Goal: Transaction & Acquisition: Book appointment/travel/reservation

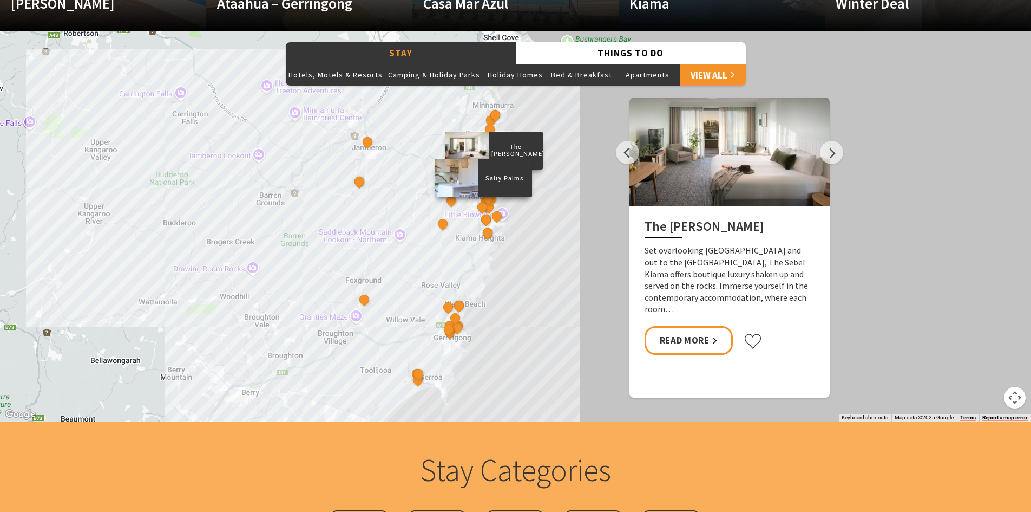
scroll to position [866, 0]
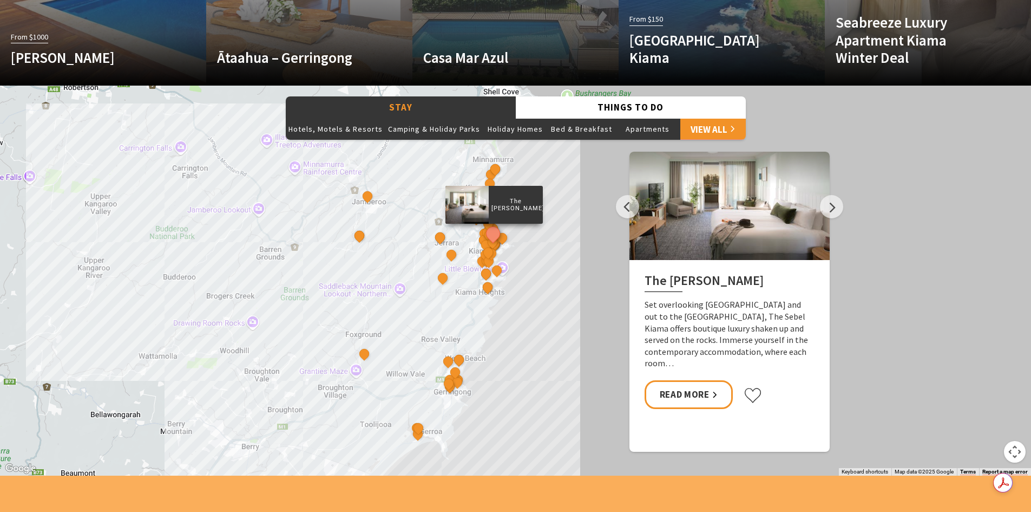
click at [701, 126] on link "View All" at bounding box center [714, 129] width 66 height 22
click at [451, 376] on div "[GEOGRAPHIC_DATA]" at bounding box center [456, 373] width 16 height 16
click at [473, 342] on p "[GEOGRAPHIC_DATA]" at bounding box center [478, 343] width 54 height 10
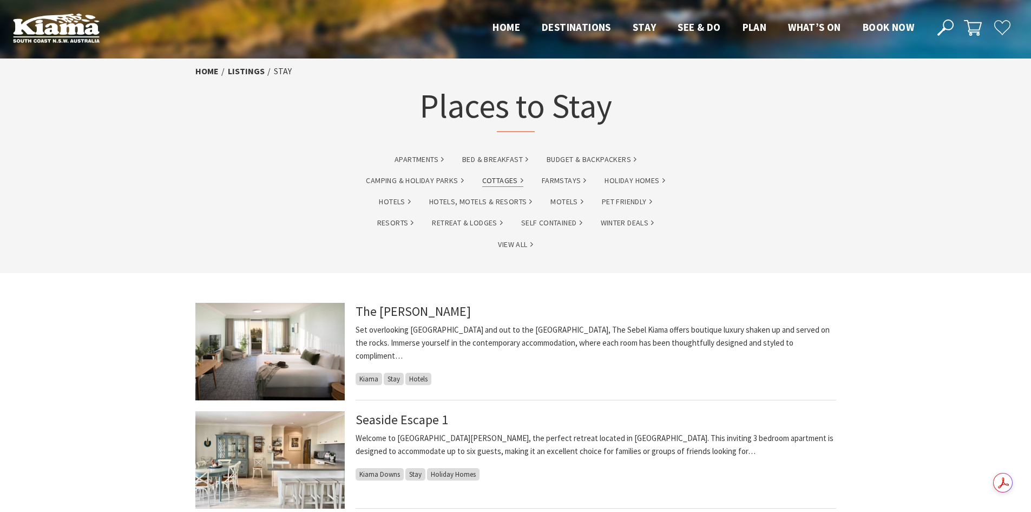
click at [507, 180] on link "Cottages" at bounding box center [502, 180] width 41 height 12
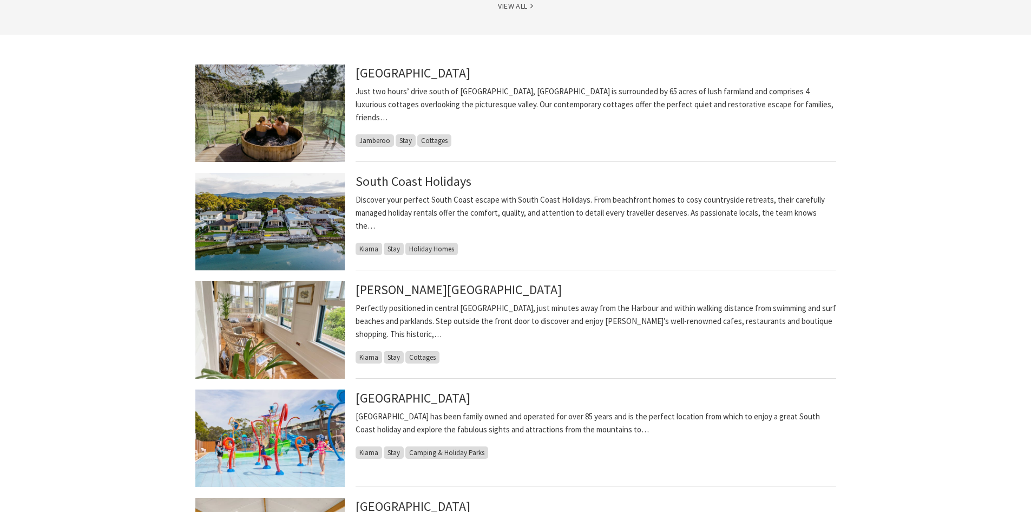
scroll to position [271, 0]
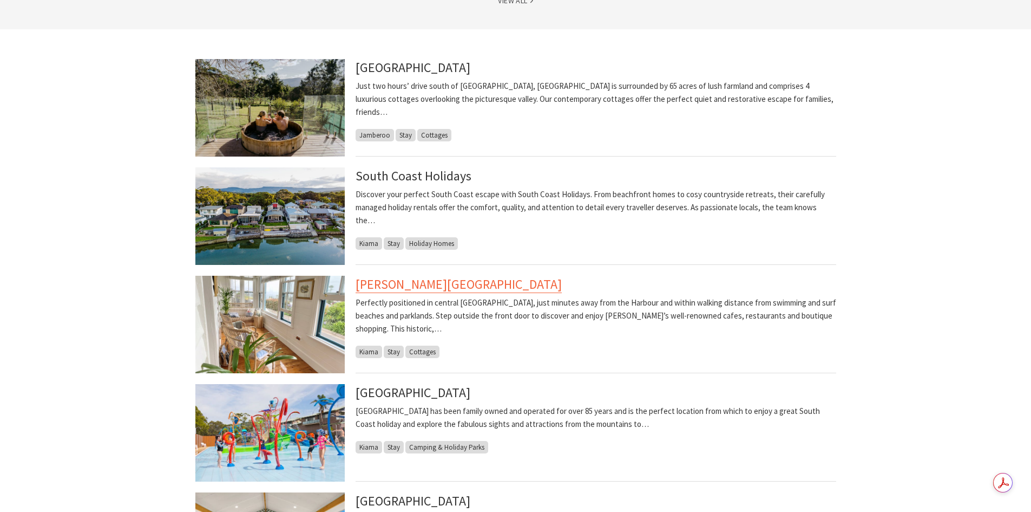
click at [376, 284] on link "[PERSON_NAME][GEOGRAPHIC_DATA]" at bounding box center [459, 284] width 206 height 17
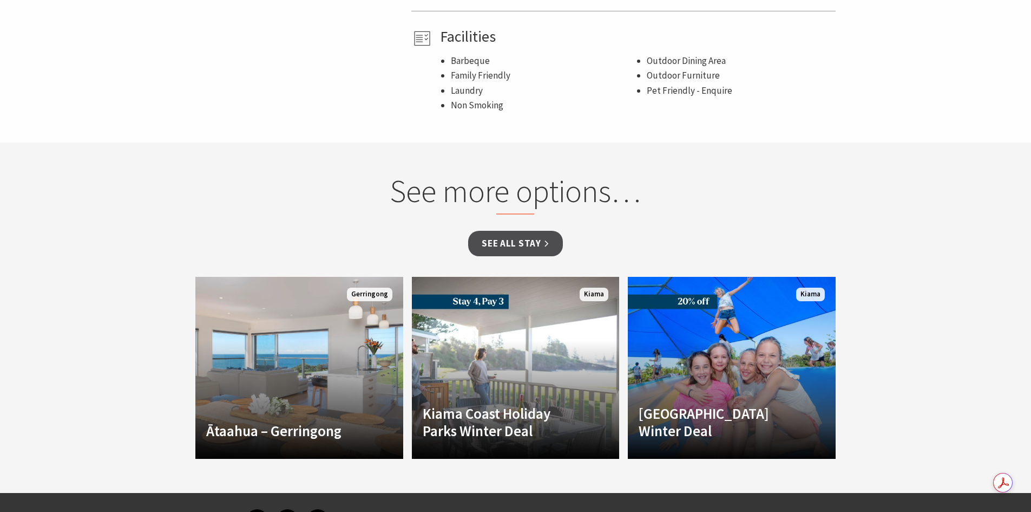
scroll to position [812, 0]
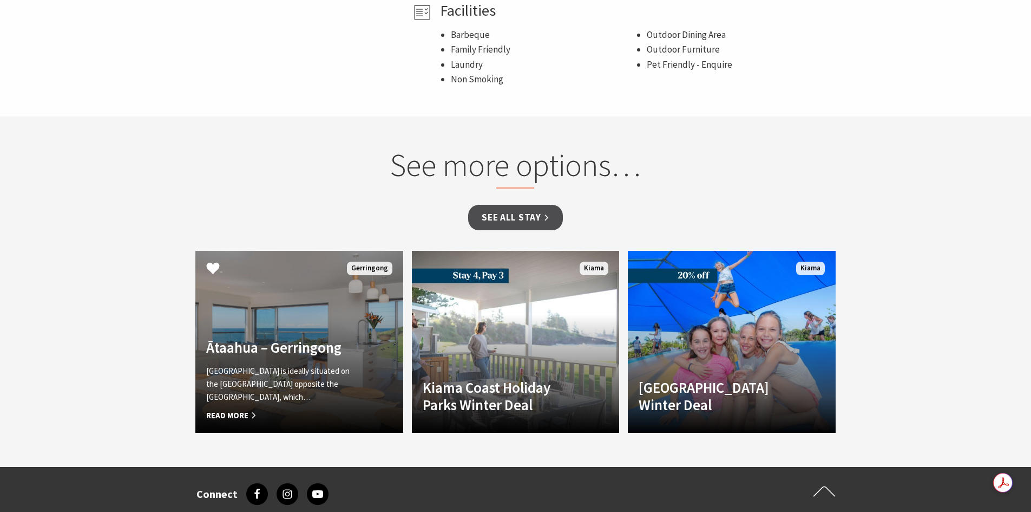
click at [321, 323] on link "Another Image Used Ātaahua – Gerringong ĀTAAHUA is ideally situated on the Gerr…" at bounding box center [299, 342] width 208 height 182
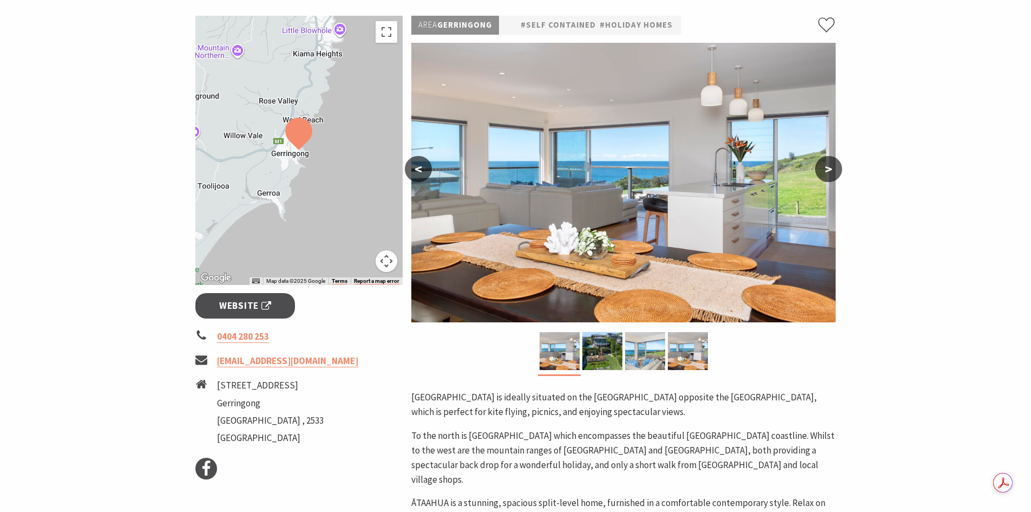
scroll to position [217, 0]
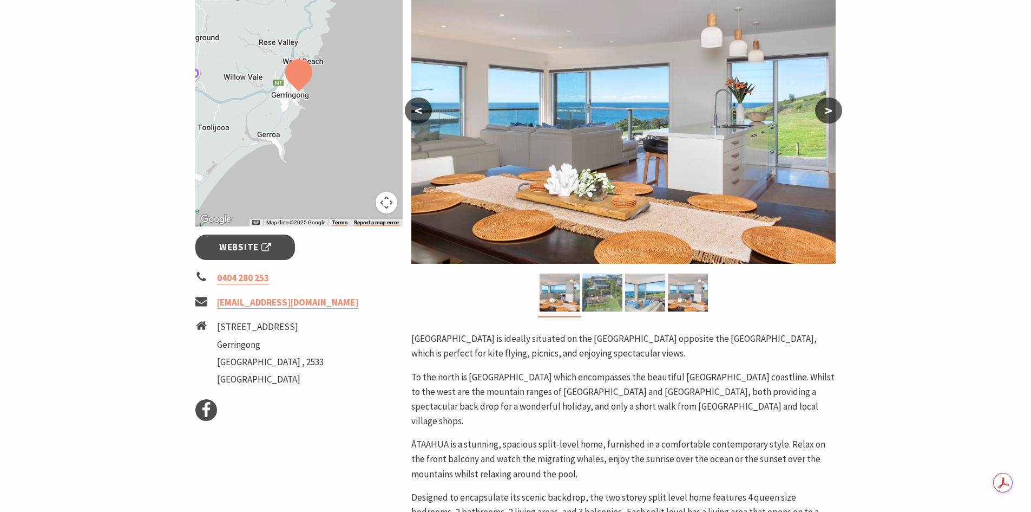
click at [604, 290] on img at bounding box center [603, 292] width 40 height 38
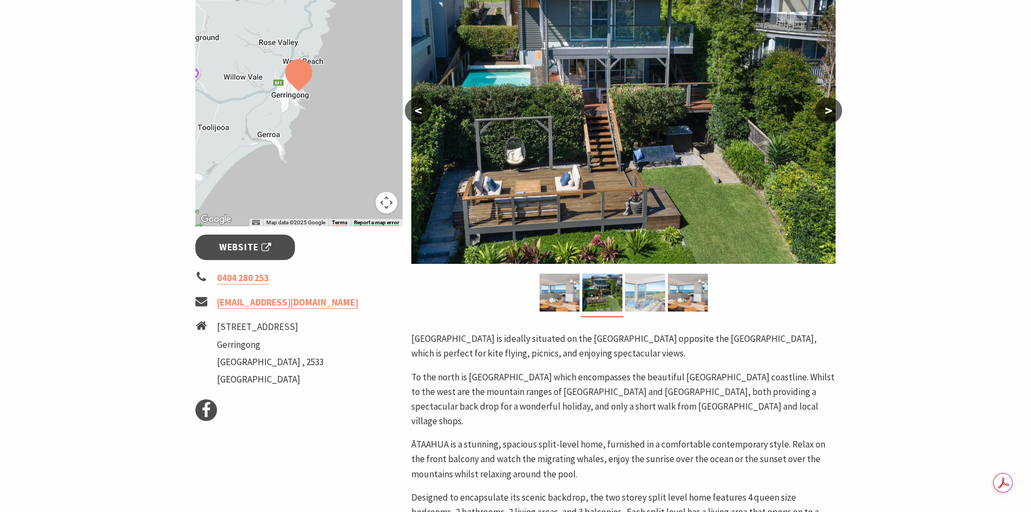
click at [643, 288] on img at bounding box center [645, 292] width 40 height 38
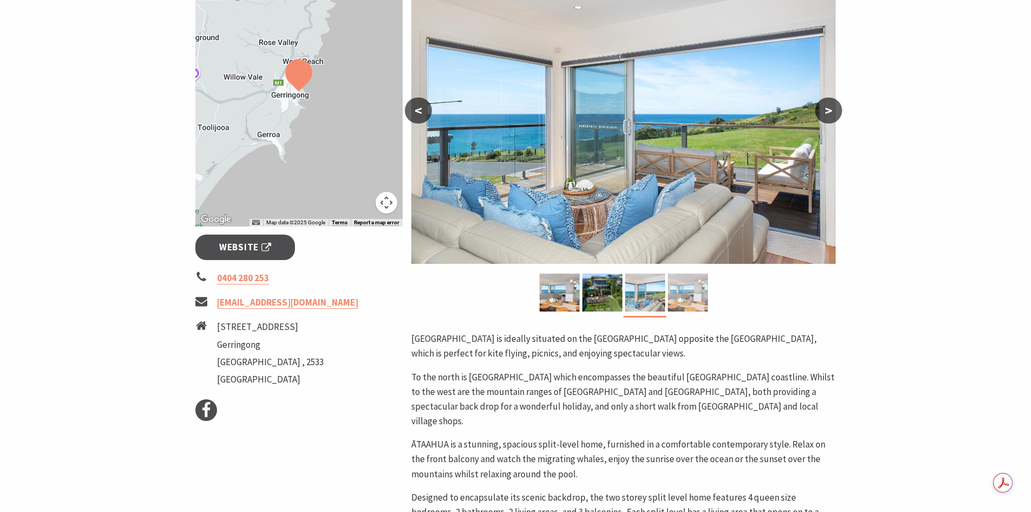
click at [690, 299] on img at bounding box center [688, 292] width 40 height 38
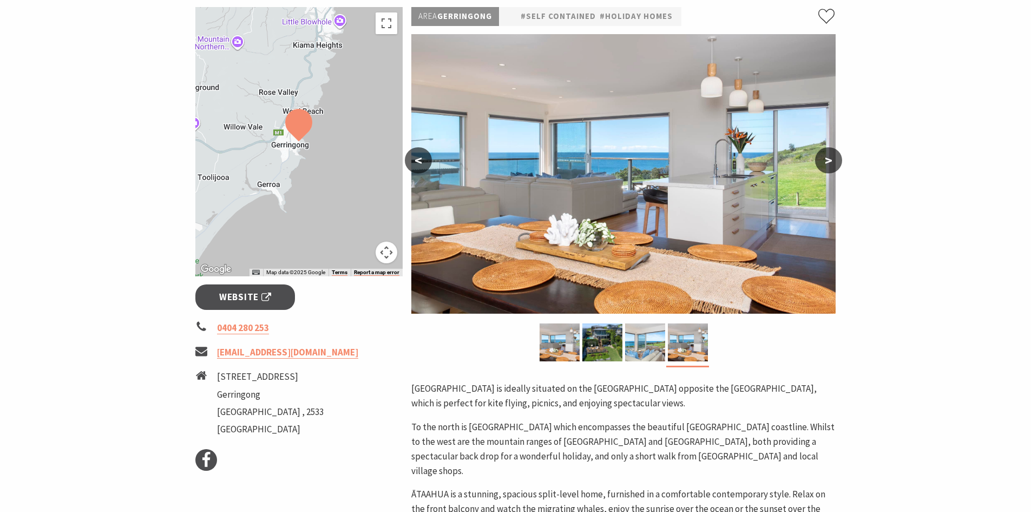
scroll to position [162, 0]
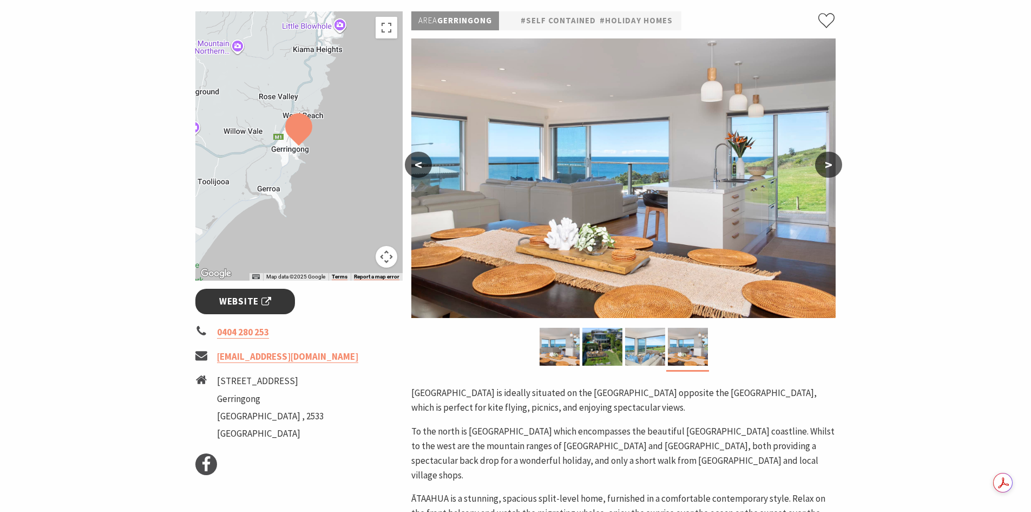
click at [241, 297] on span "Website" at bounding box center [245, 301] width 52 height 15
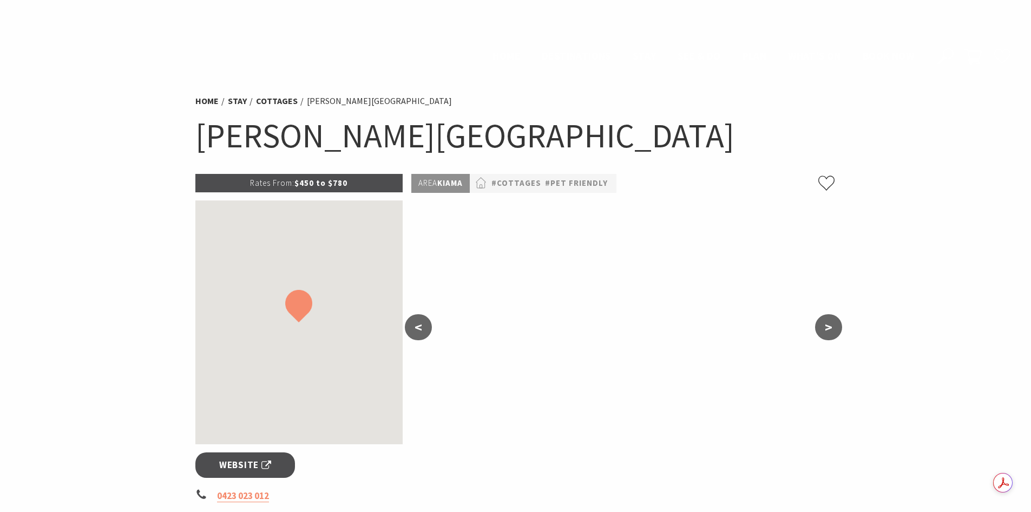
scroll to position [812, 0]
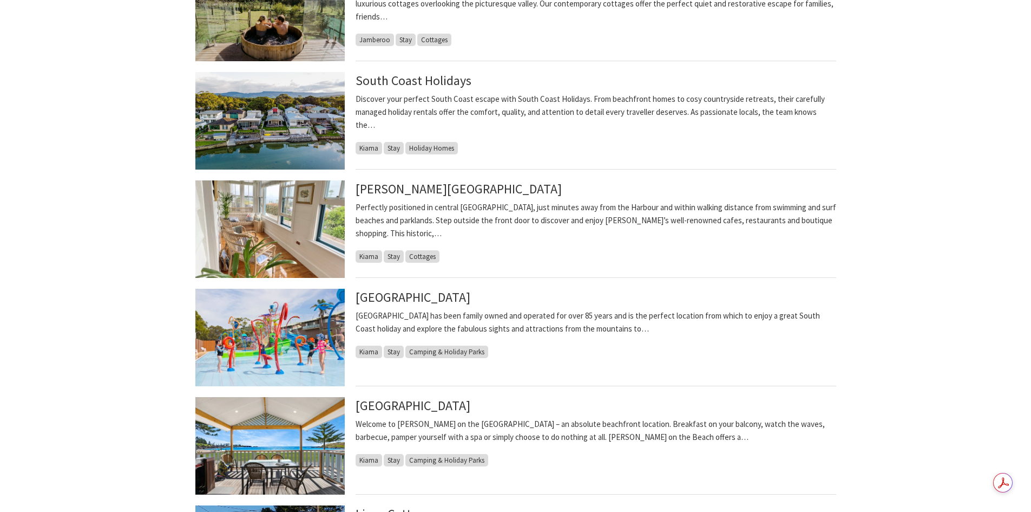
scroll to position [379, 0]
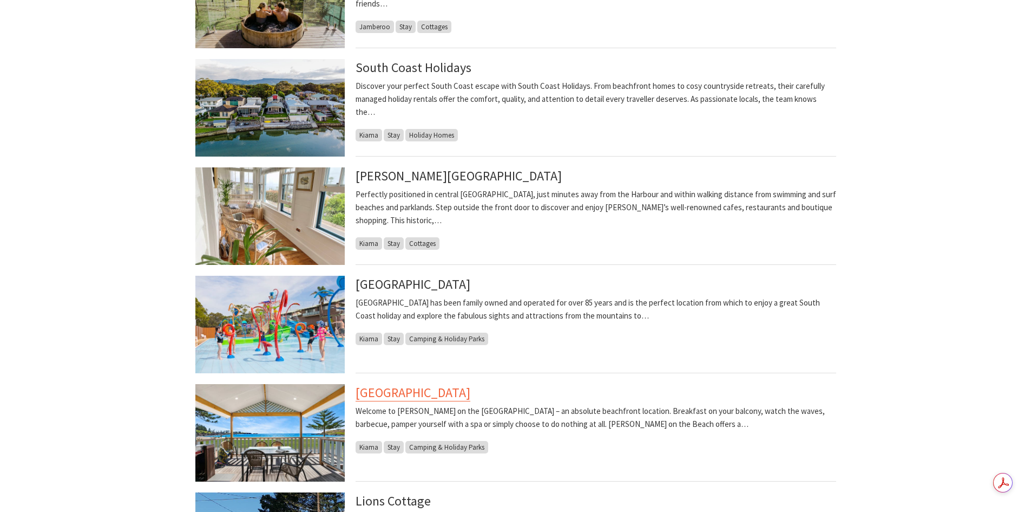
click at [393, 391] on link "[GEOGRAPHIC_DATA]" at bounding box center [413, 392] width 115 height 17
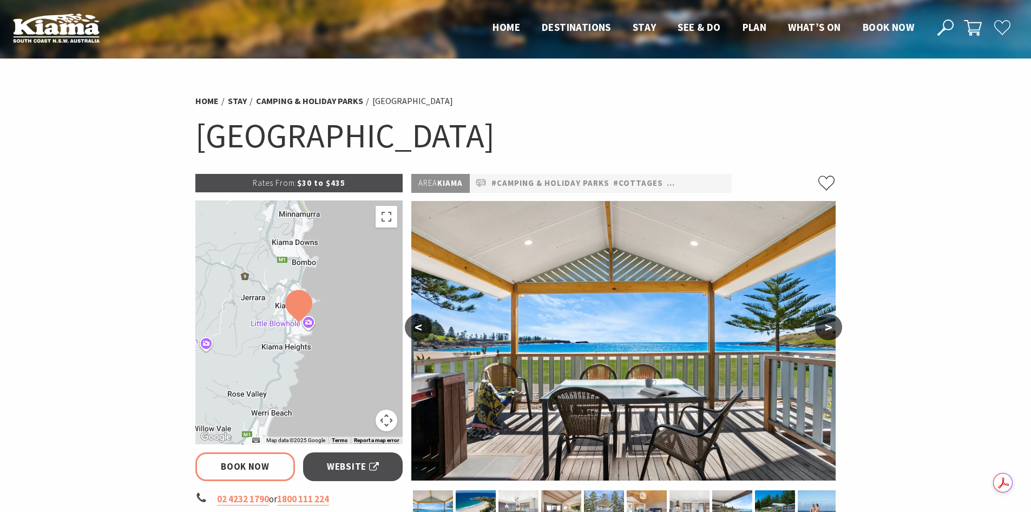
select select "3"
select select "2"
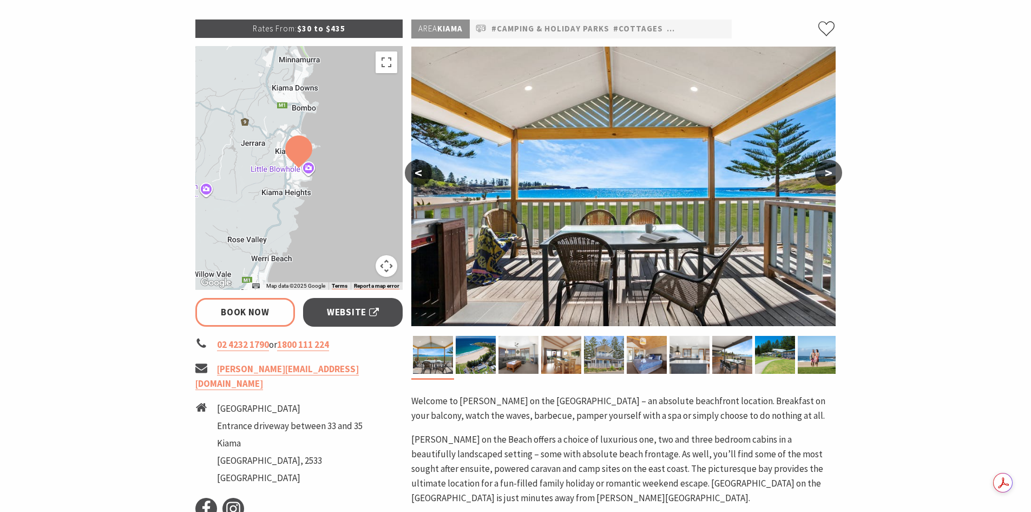
scroll to position [162, 0]
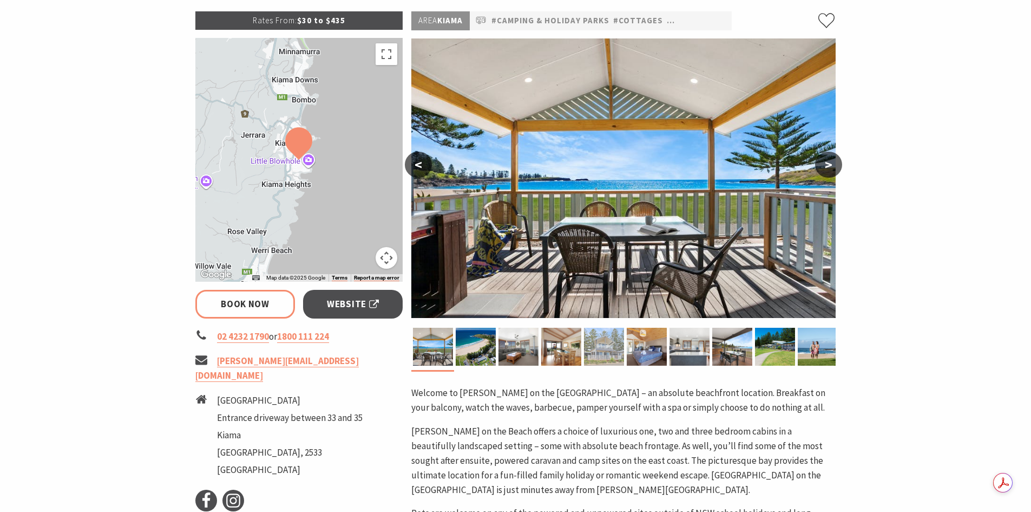
click at [593, 347] on img at bounding box center [604, 347] width 40 height 38
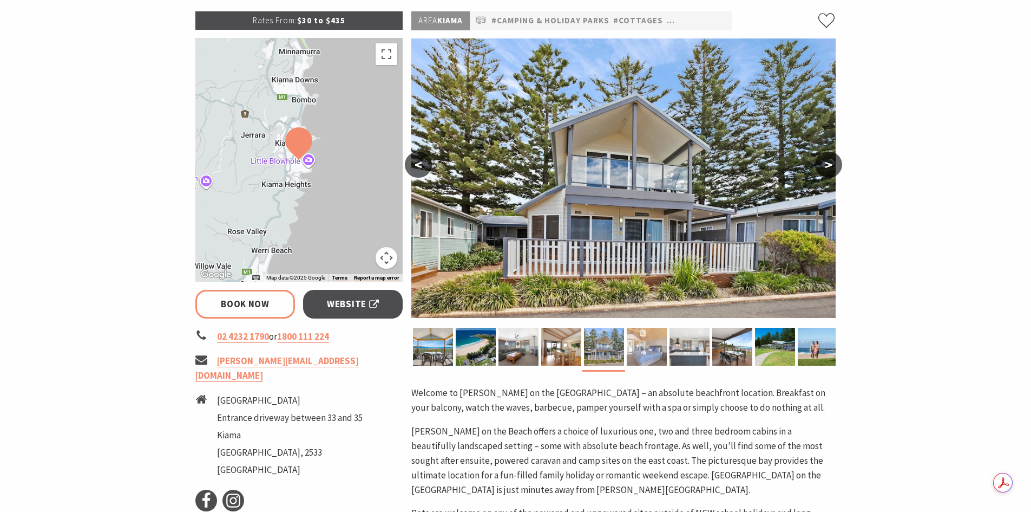
click at [643, 354] on img at bounding box center [647, 347] width 40 height 38
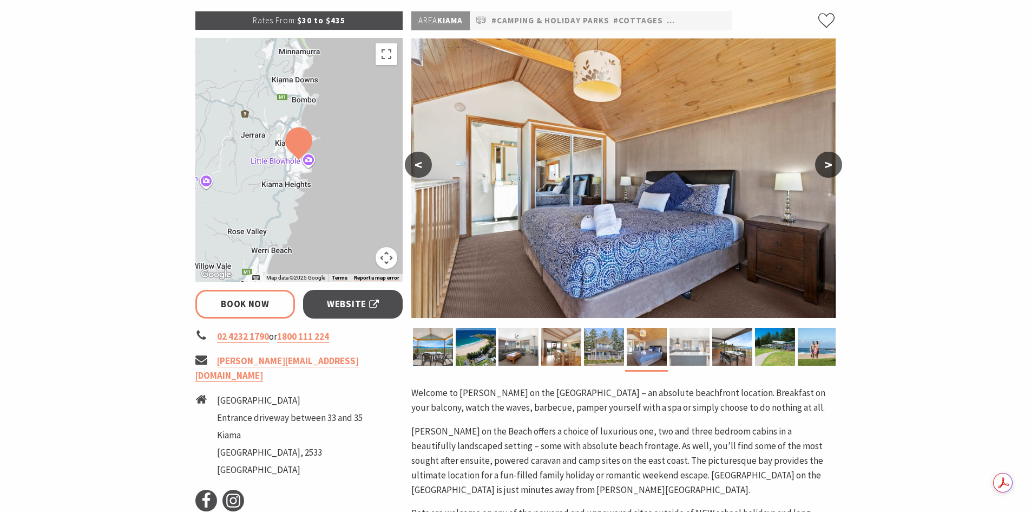
click at [693, 350] on img at bounding box center [690, 347] width 40 height 38
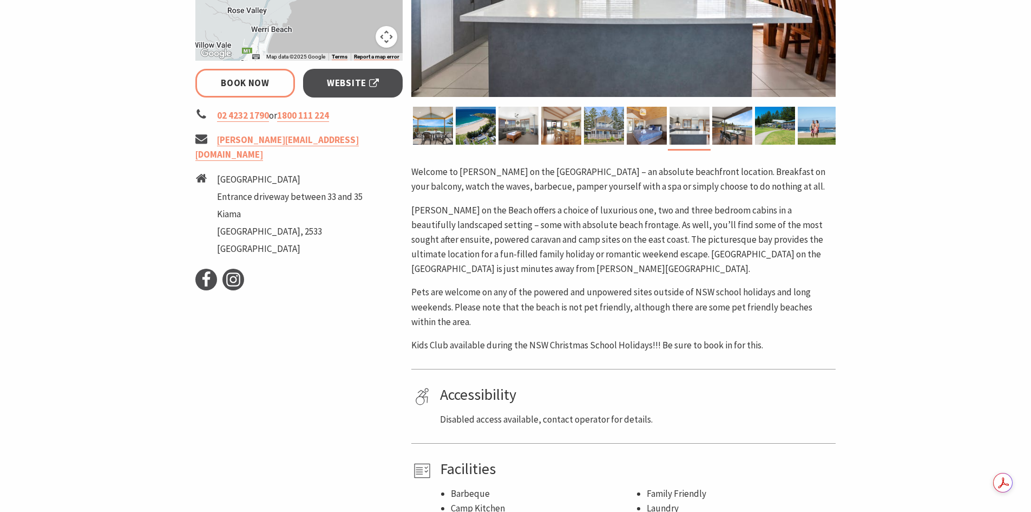
scroll to position [379, 0]
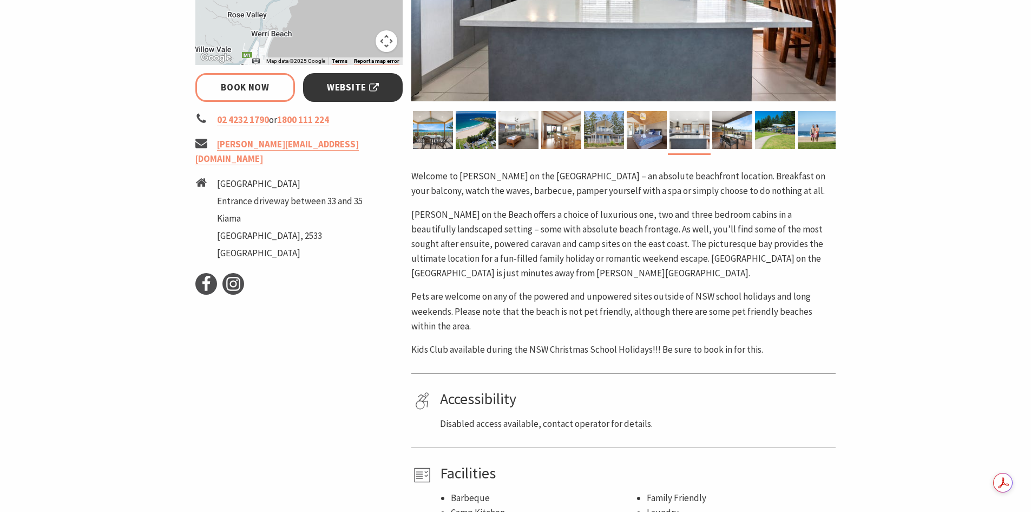
click at [354, 89] on span "Website" at bounding box center [353, 87] width 52 height 15
select select "3"
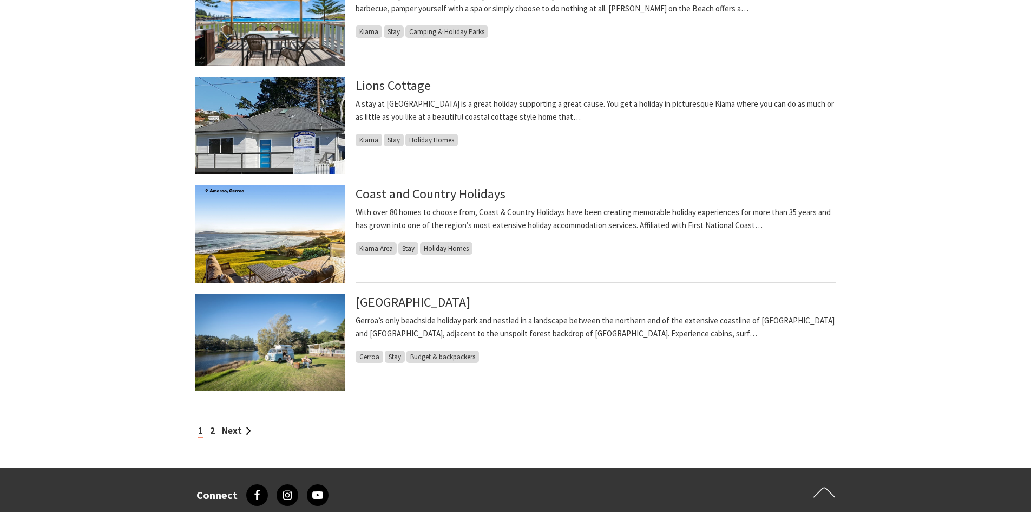
scroll to position [812, 0]
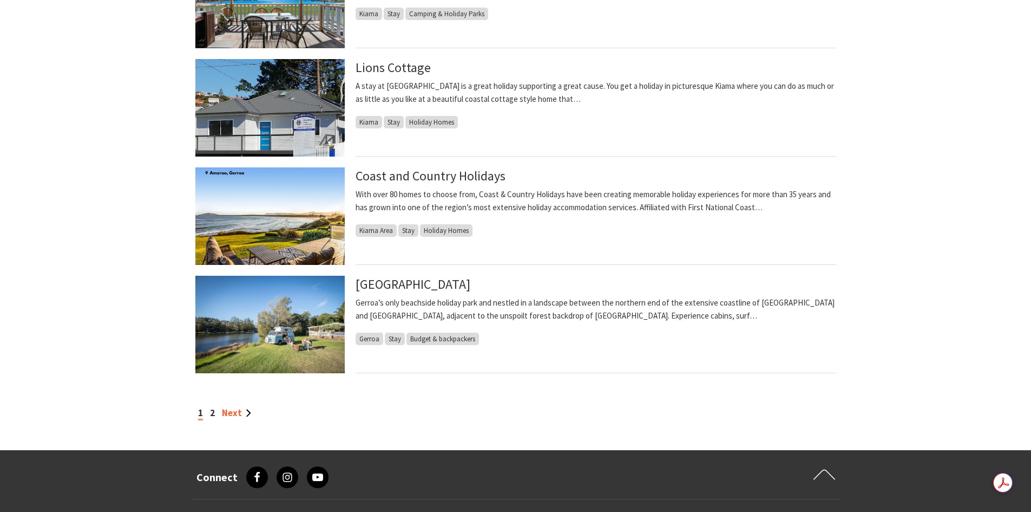
click at [230, 413] on link "Next" at bounding box center [236, 413] width 29 height 12
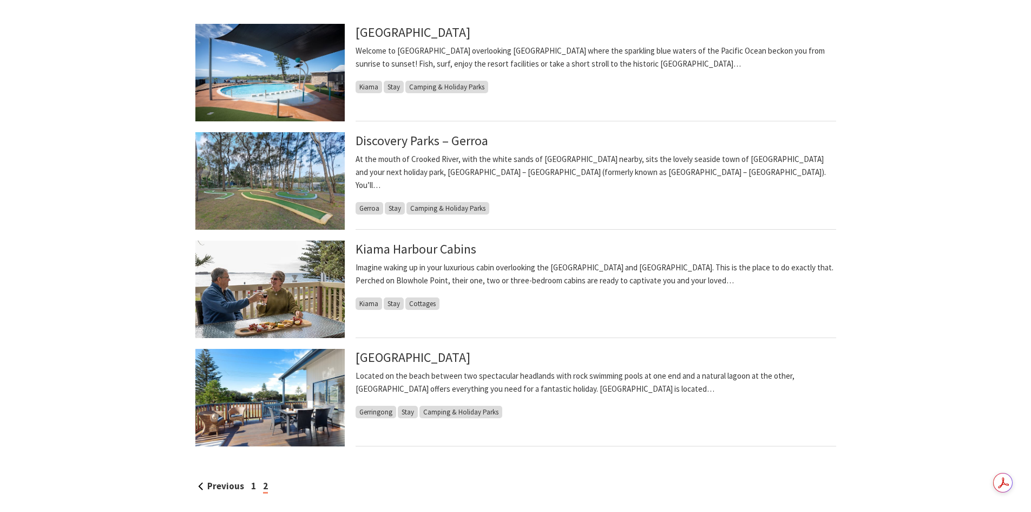
scroll to position [325, 0]
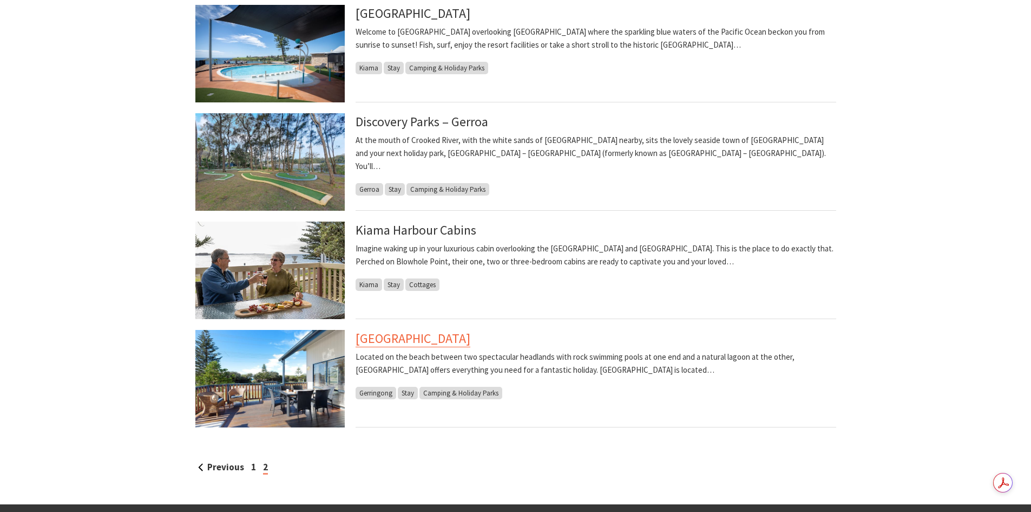
click at [429, 338] on link "[GEOGRAPHIC_DATA]" at bounding box center [413, 338] width 115 height 17
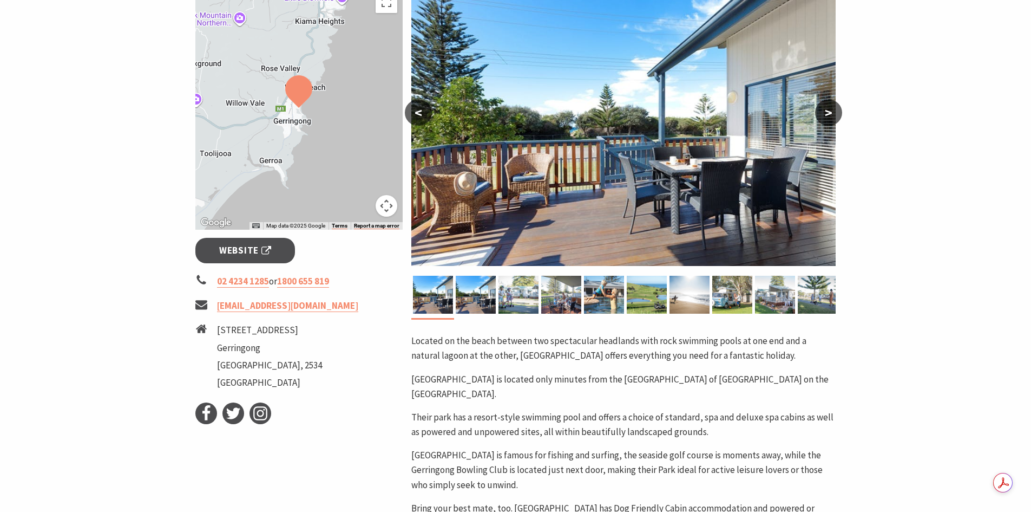
scroll to position [217, 0]
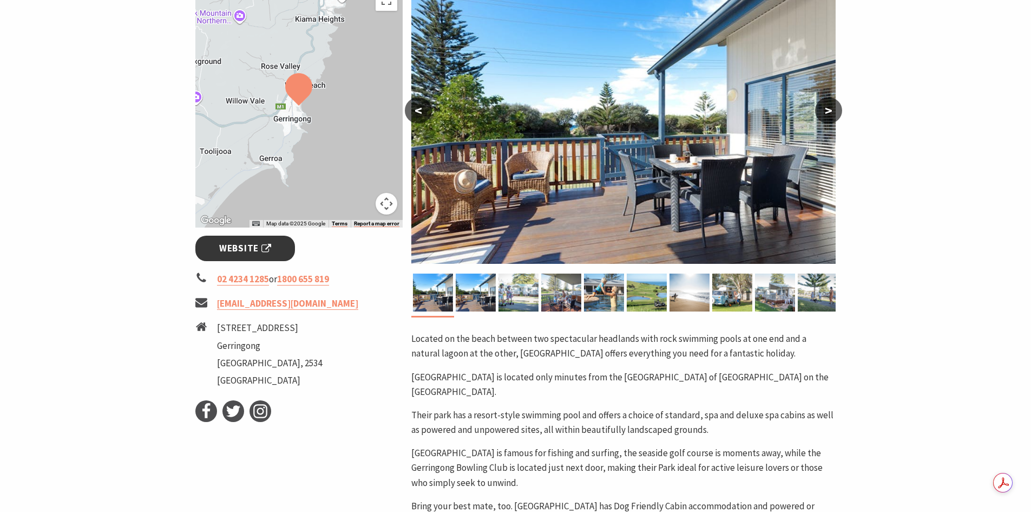
click at [254, 250] on span "Website" at bounding box center [245, 248] width 52 height 15
